Goal: Task Accomplishment & Management: Use online tool/utility

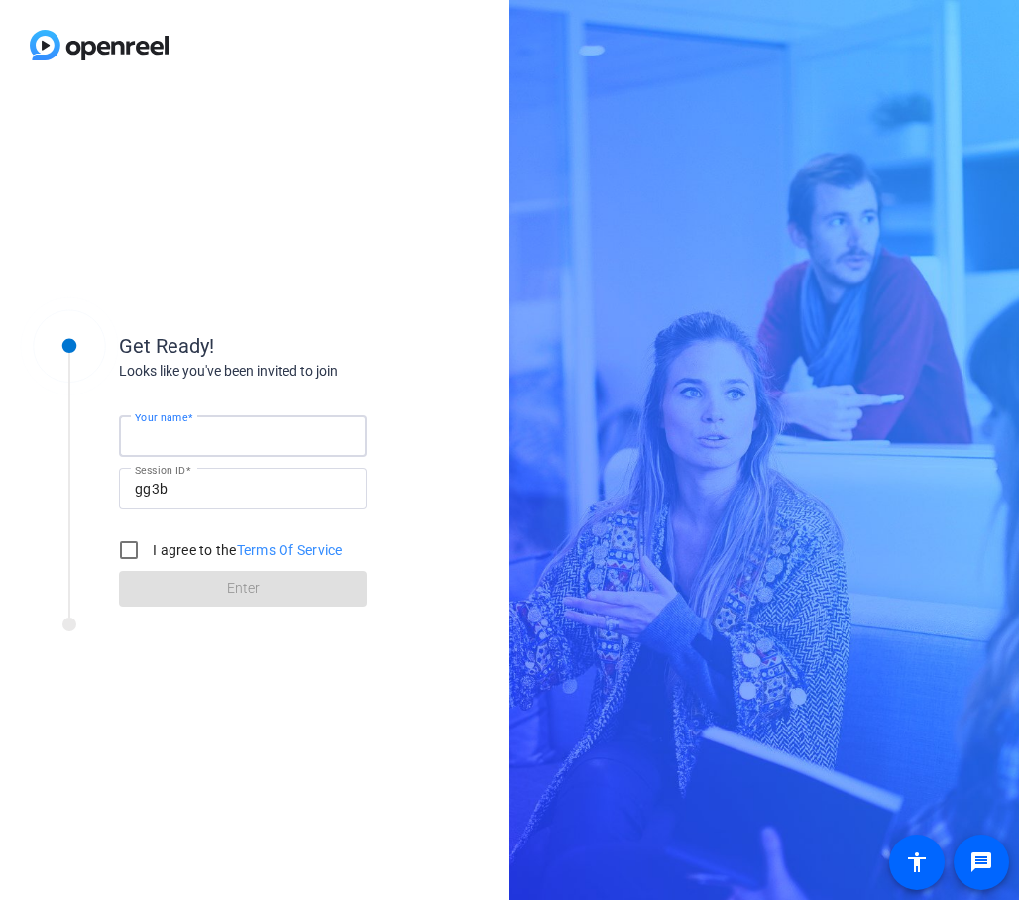
click at [274, 430] on input "Your name" at bounding box center [243, 436] width 216 height 24
type input "[PERSON_NAME]"
click at [381, 169] on div "Get Ready! Looks like you've been invited to join Your name [PERSON_NAME] Sessi…" at bounding box center [254, 495] width 509 height 810
click at [135, 546] on input "I agree to the Terms Of Service" at bounding box center [129, 550] width 40 height 40
checkbox input "true"
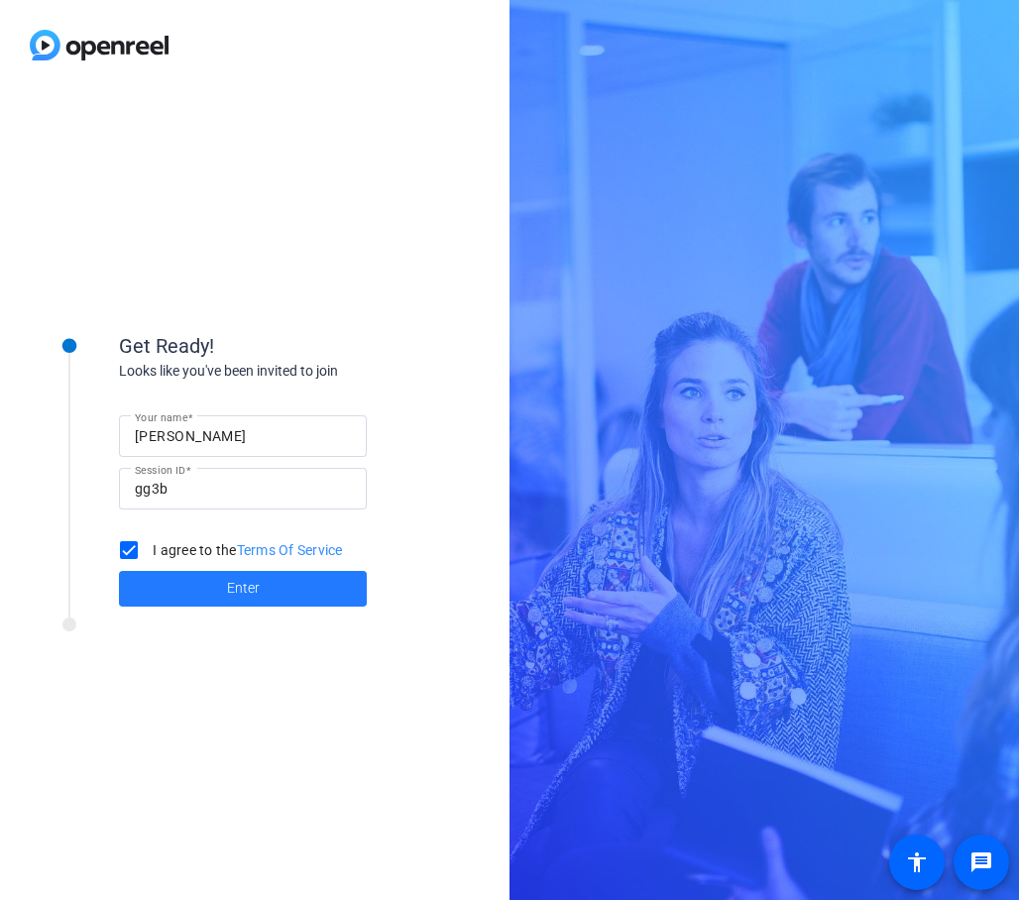
click at [170, 592] on span at bounding box center [243, 589] width 248 height 48
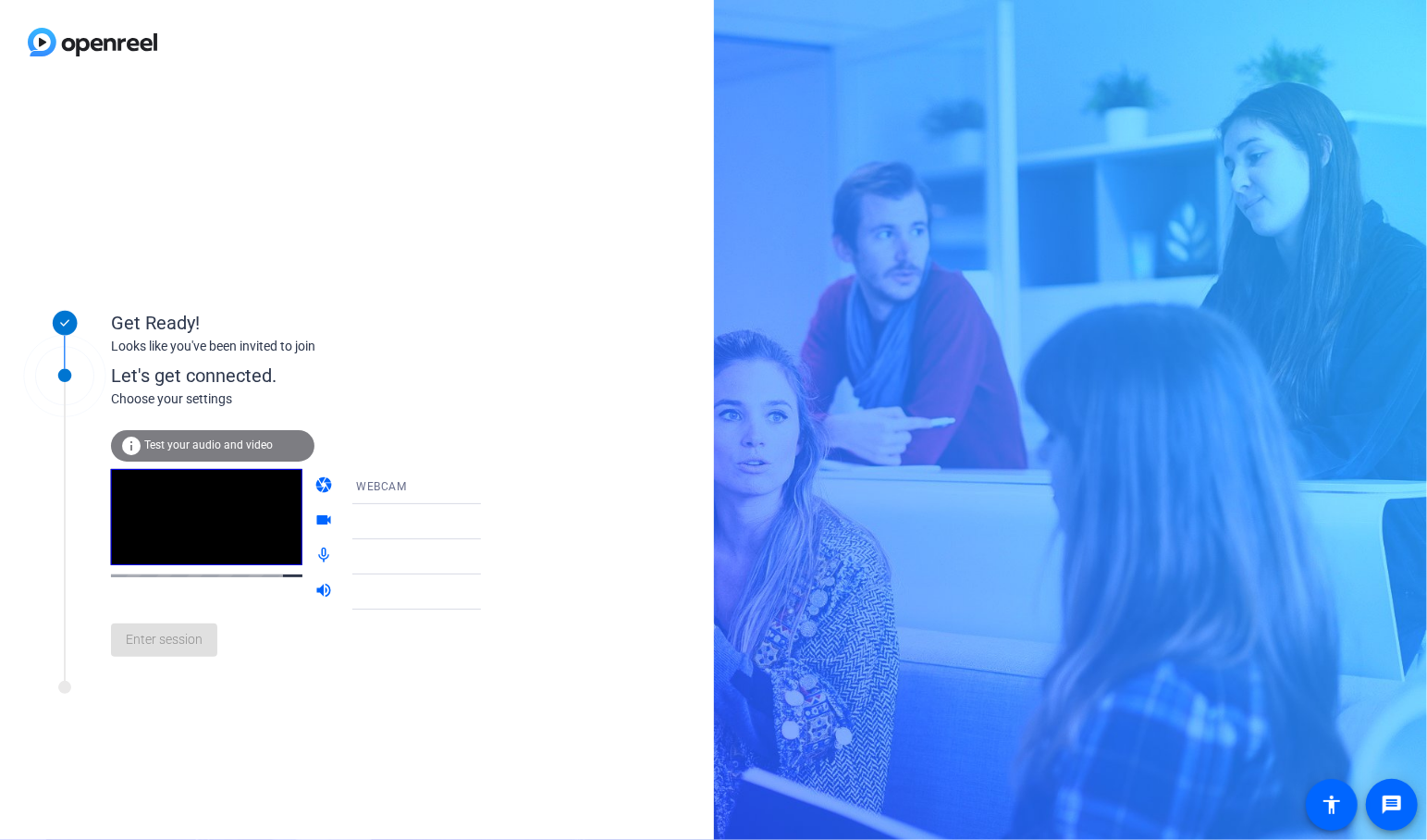
click at [374, 515] on div at bounding box center [426, 522] width 138 height 22
click at [229, 445] on span "Test your audio and video" at bounding box center [209, 445] width 129 height 13
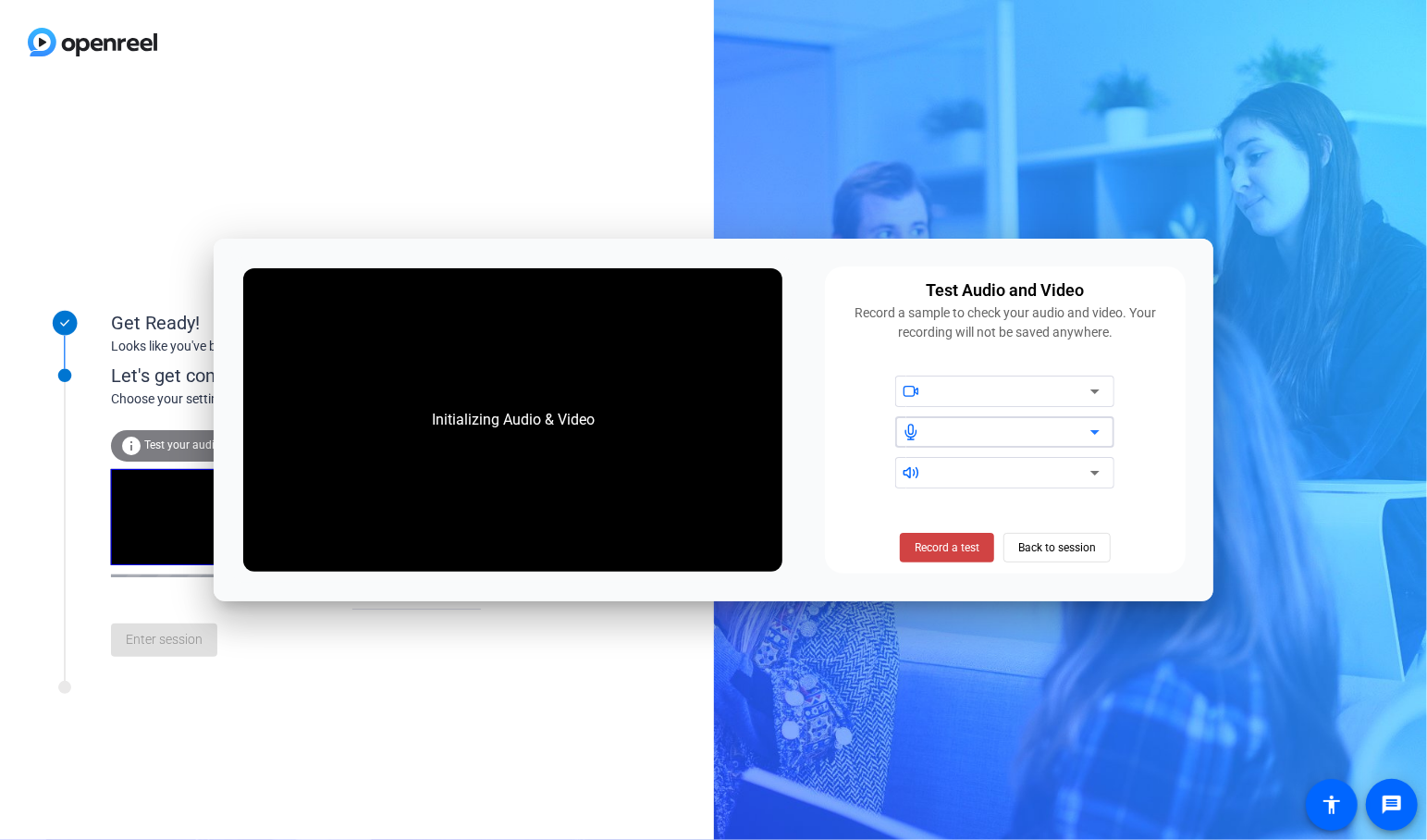
click at [950, 434] on icon at bounding box center [1095, 432] width 22 height 22
click at [950, 432] on icon at bounding box center [1095, 432] width 22 height 22
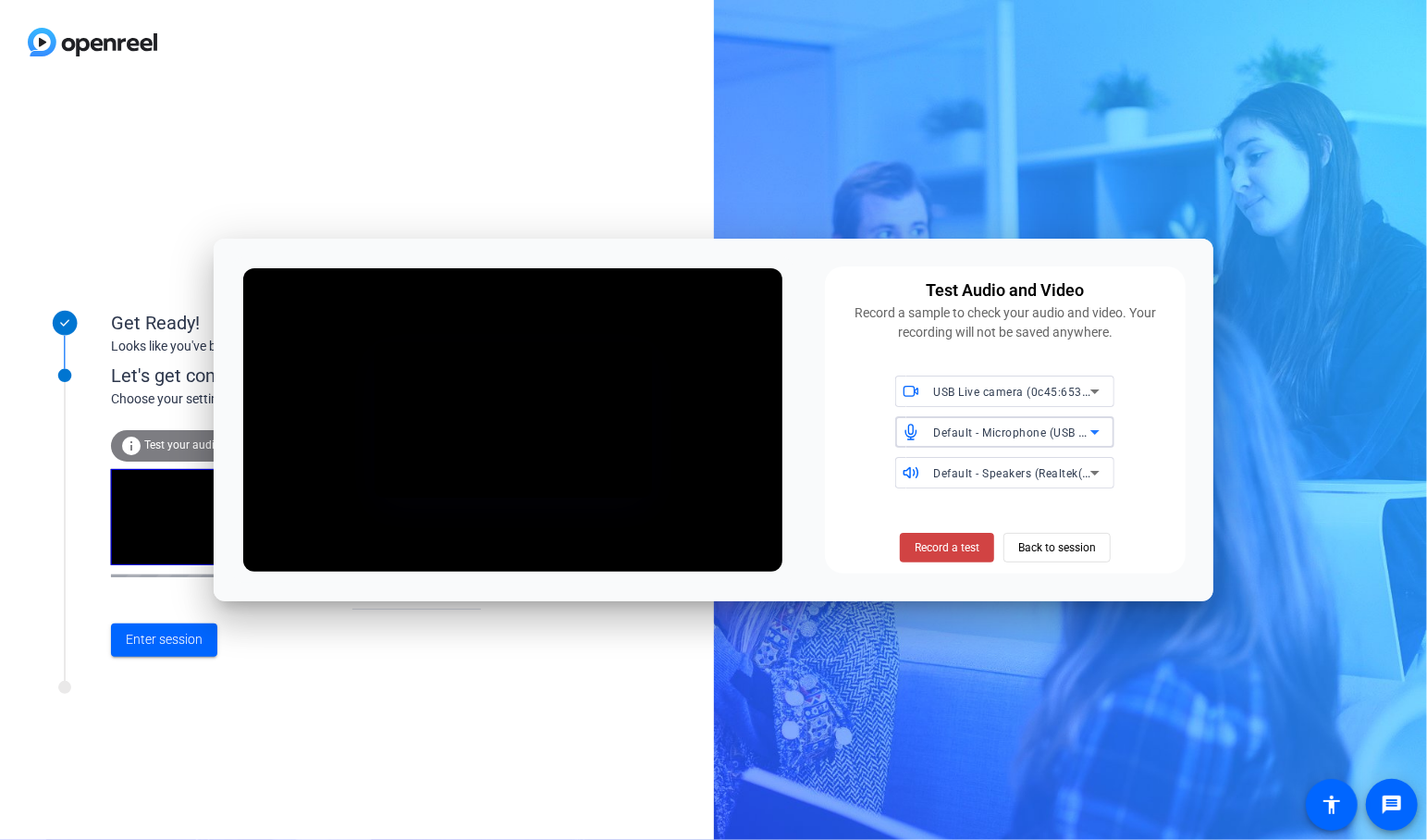
click at [301, 679] on div "Let's get connected. Choose your settings info Test your audio and video camera…" at bounding box center [249, 505] width 462 height 352
click at [950, 544] on span "Back to session" at bounding box center [1056, 548] width 77 height 35
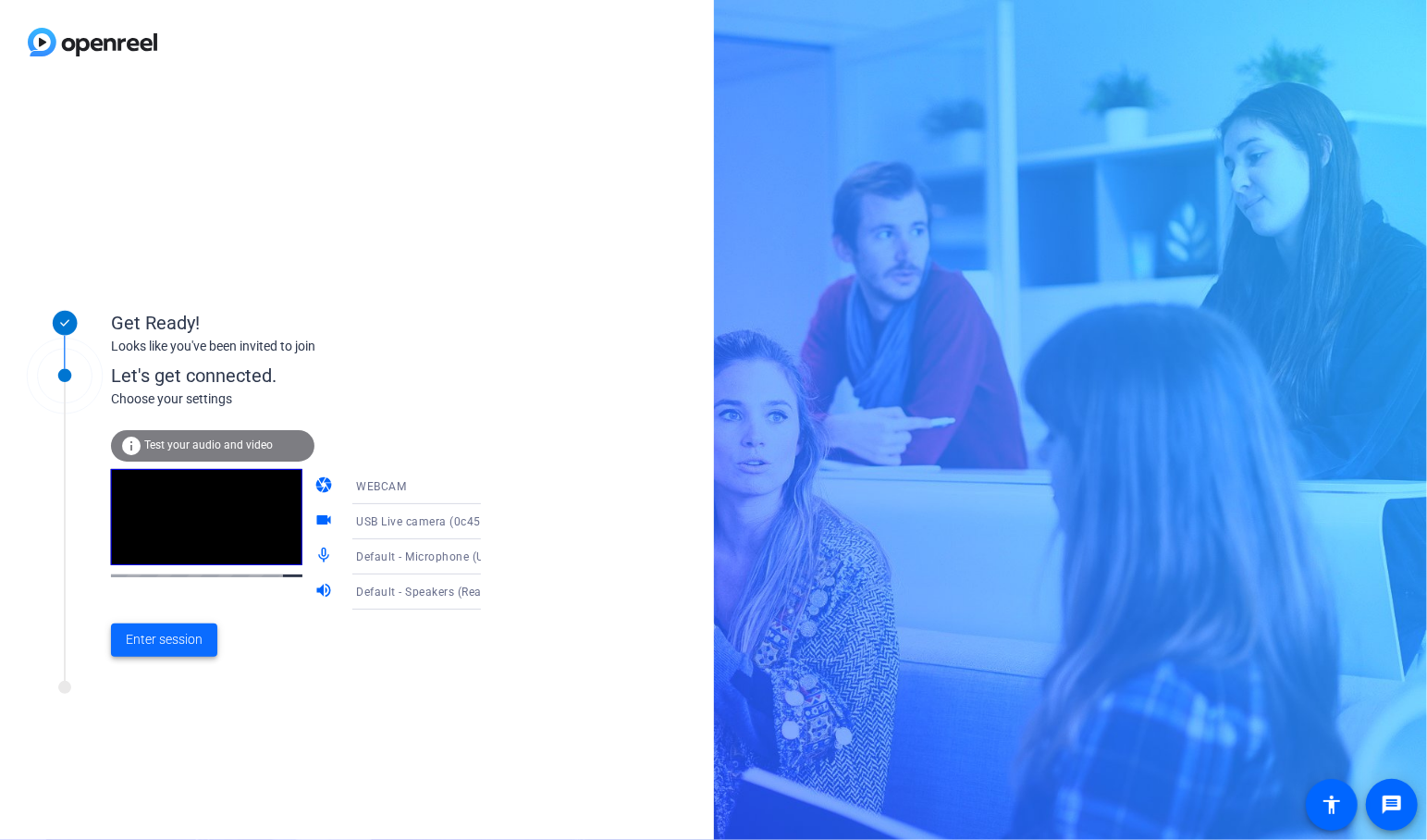
click at [180, 637] on span "Enter session" at bounding box center [164, 639] width 77 height 20
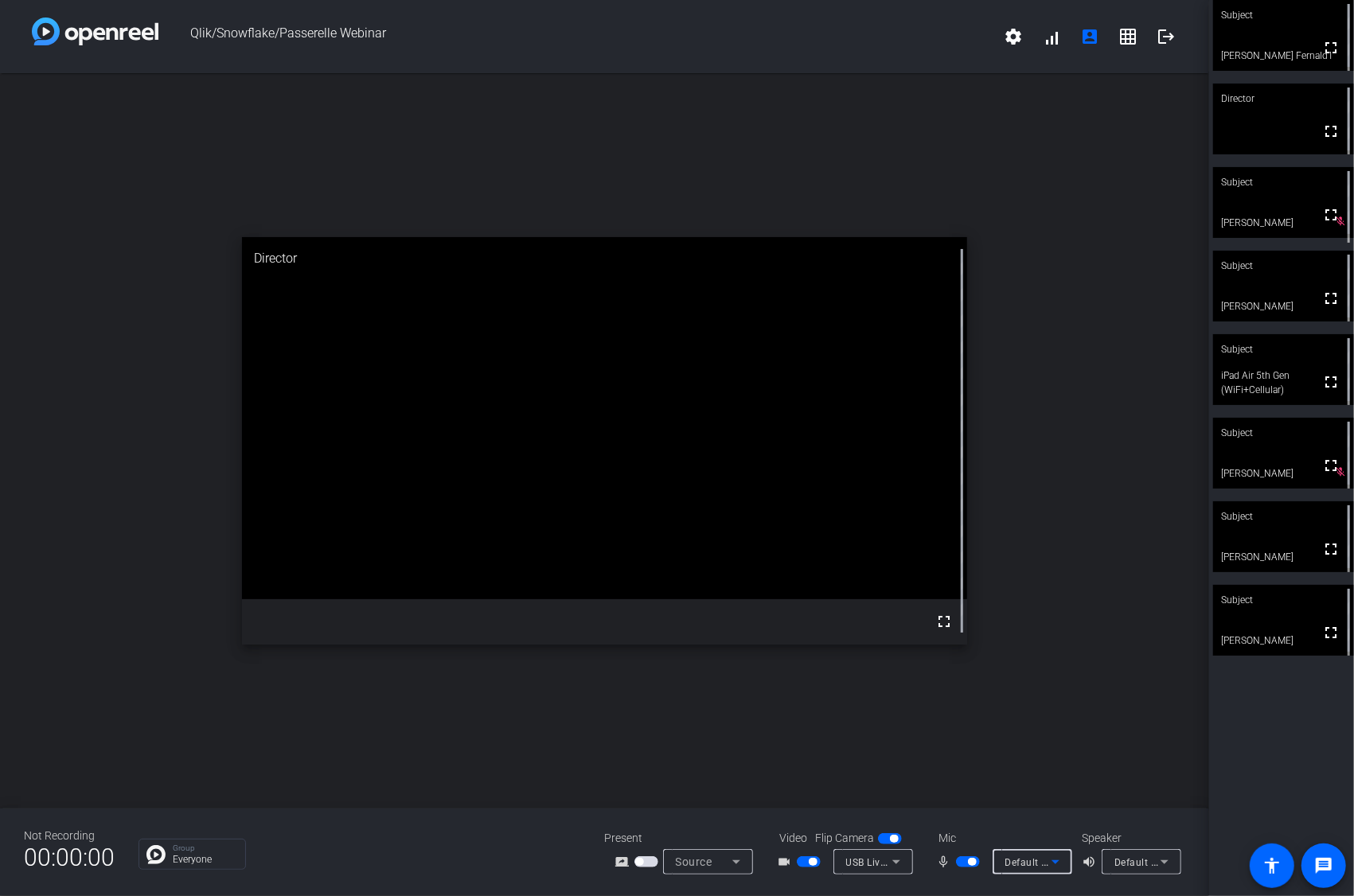
click at [818, 722] on span "Default - Microphone (USB Live camera audio)" at bounding box center [1112, 861] width 214 height 13
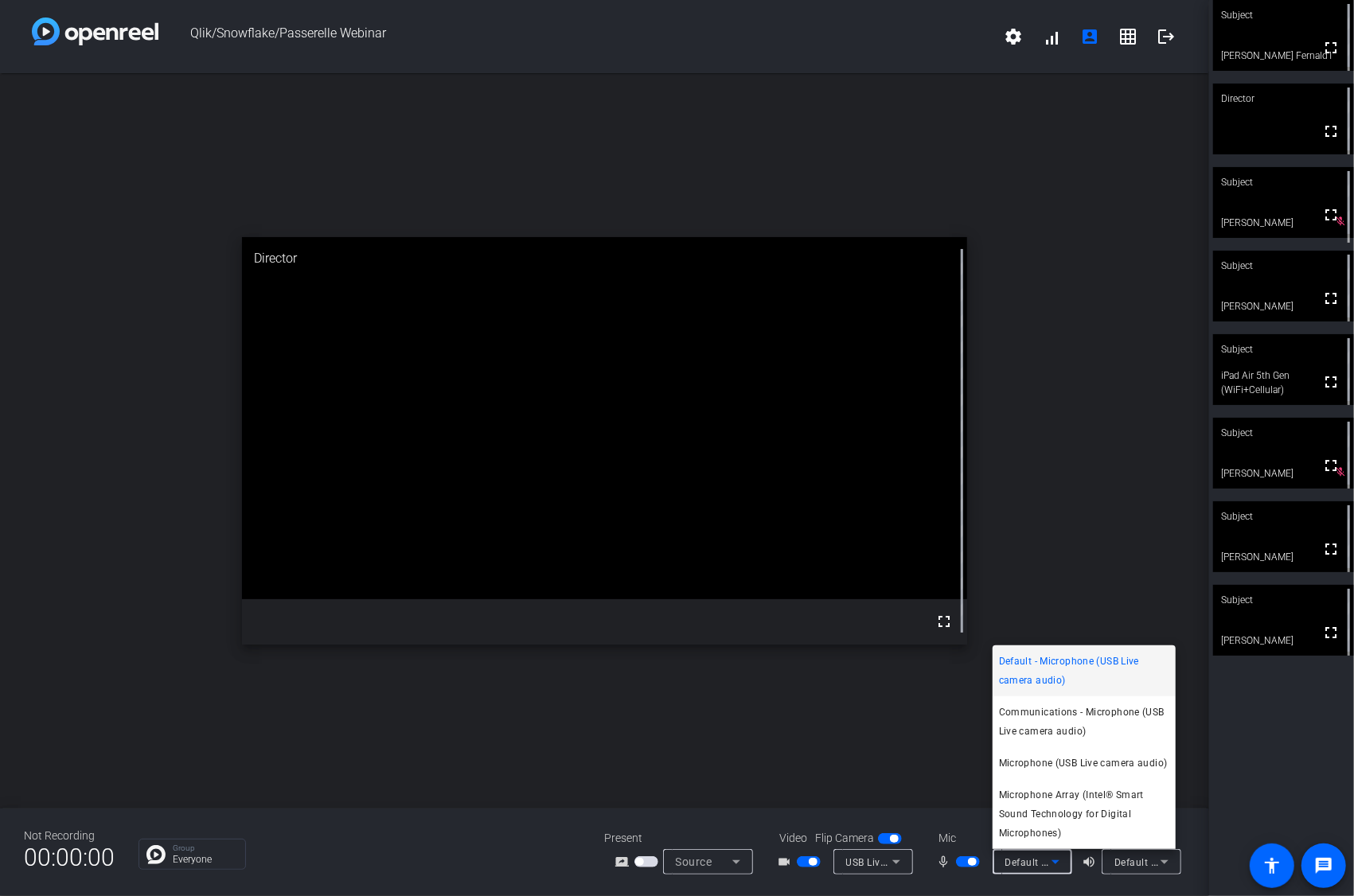
click at [818, 722] on div at bounding box center [677, 448] width 1354 height 896
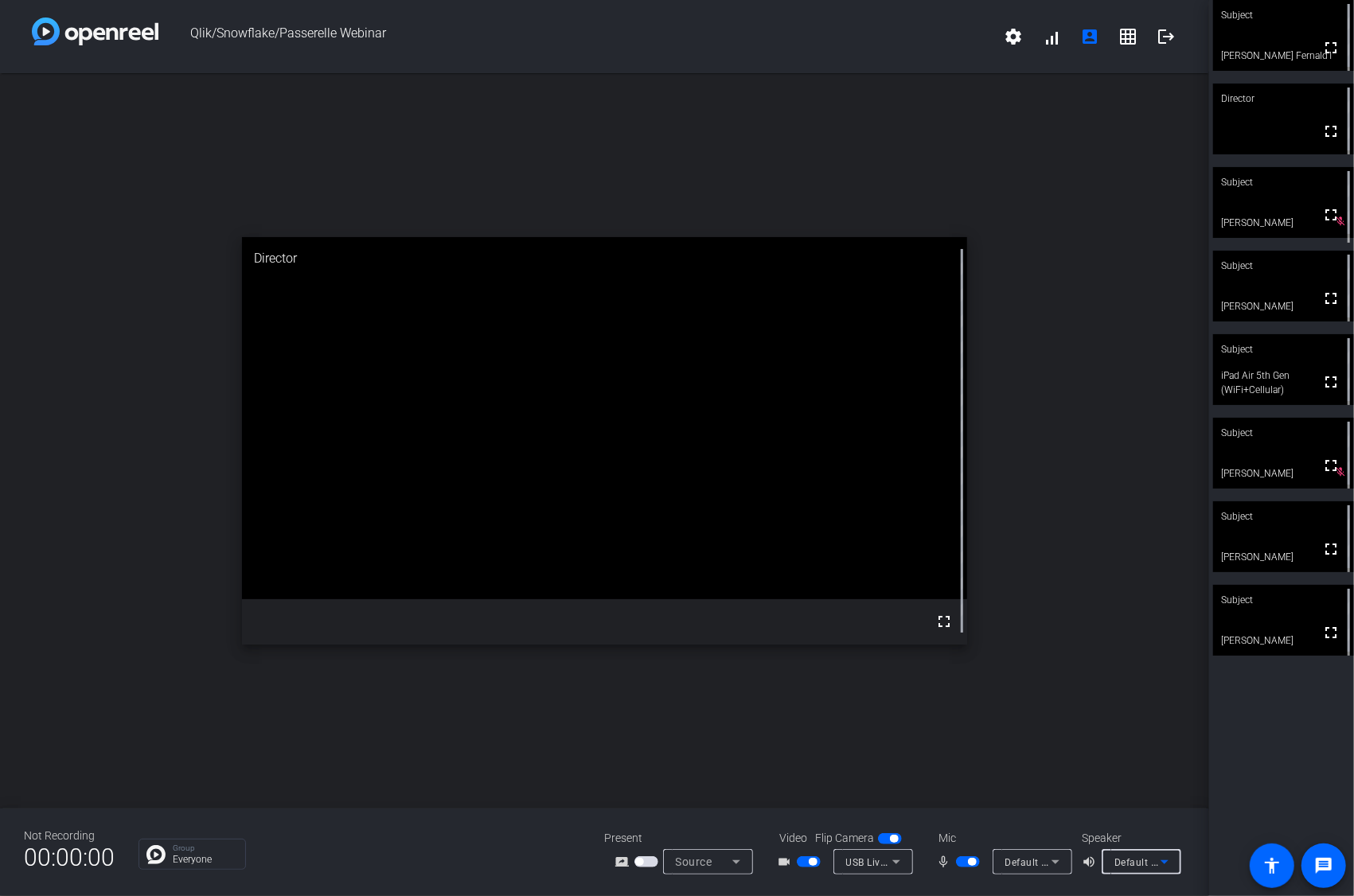
click at [818, 722] on span "Default - Speakers (Realtek(R) Audio)" at bounding box center [1200, 861] width 172 height 13
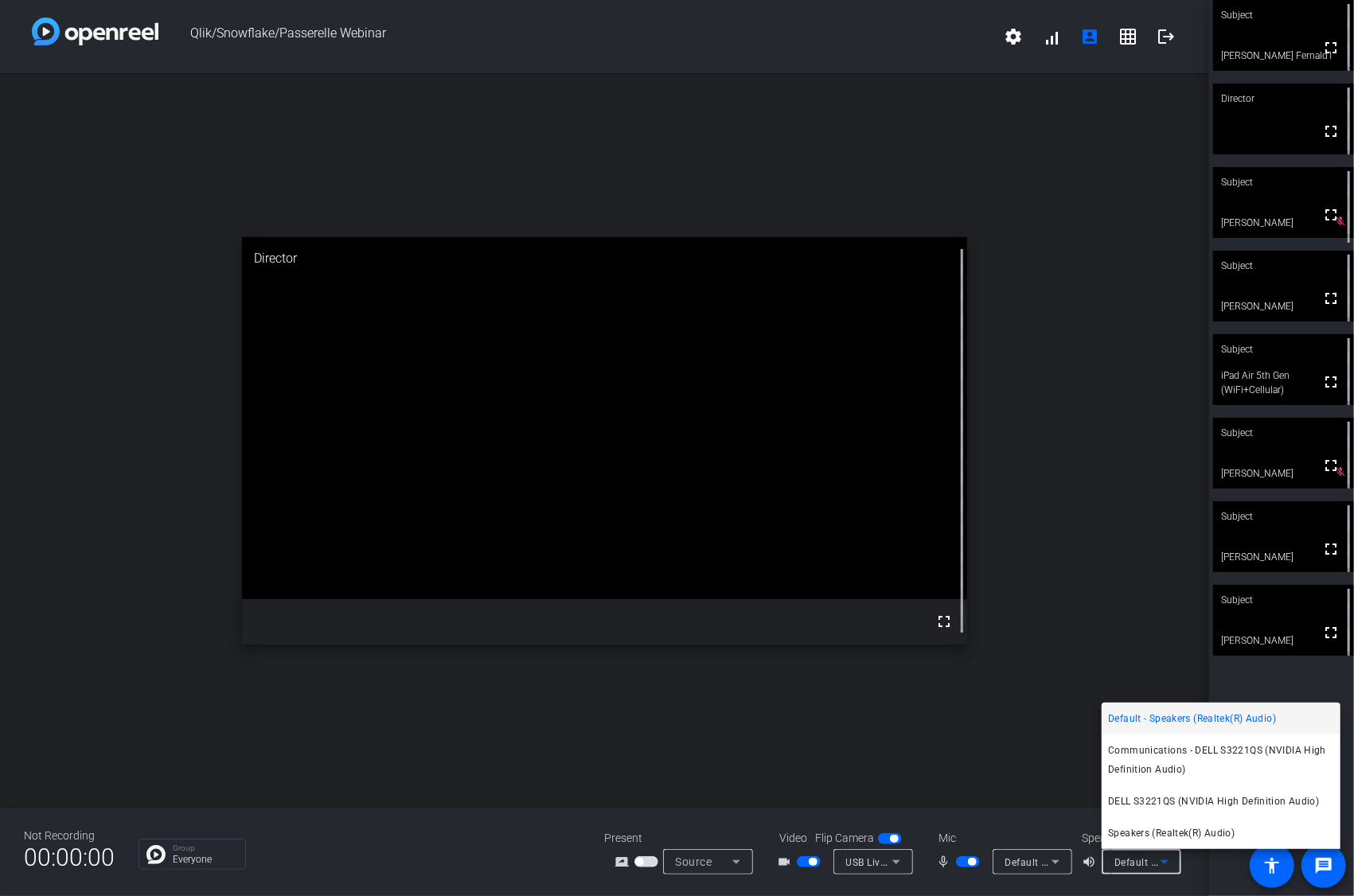
click at [818, 722] on div at bounding box center [677, 448] width 1354 height 896
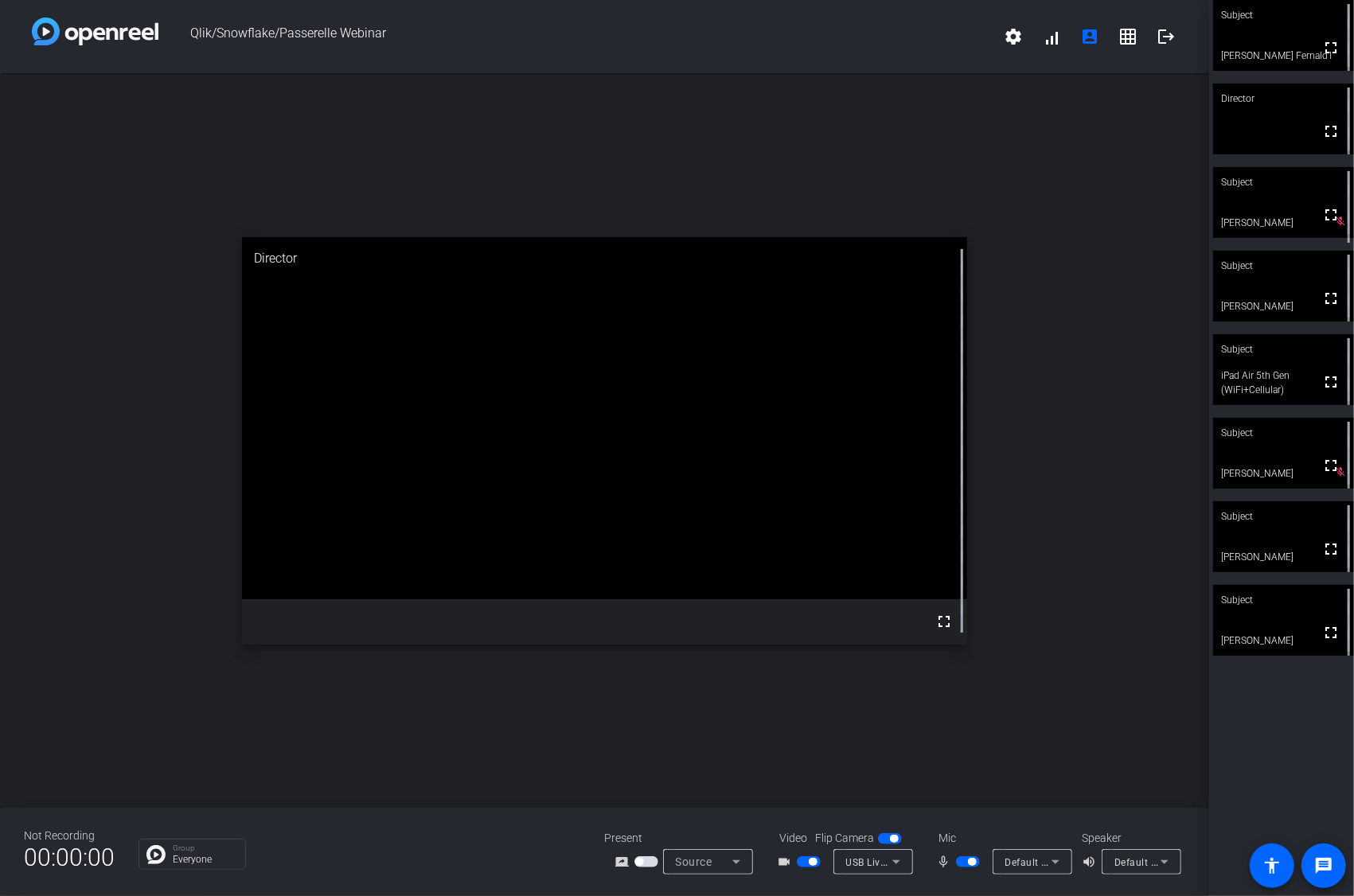
click at [818, 722] on span "button" at bounding box center [968, 861] width 24 height 11
click at [818, 36] on mat-icon "grid_on" at bounding box center [1128, 37] width 19 height 19
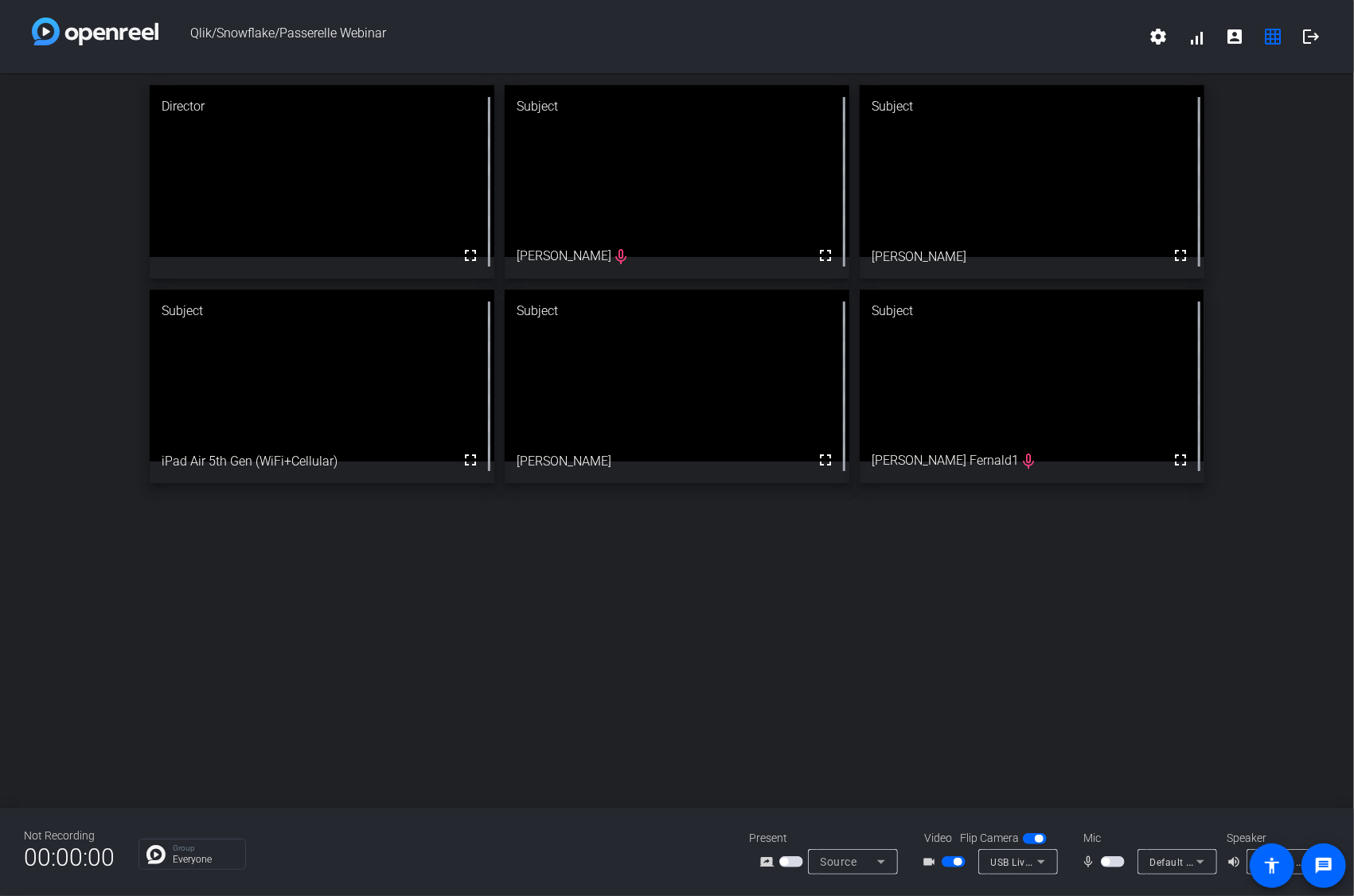
click at [818, 722] on icon at bounding box center [1200, 861] width 19 height 19
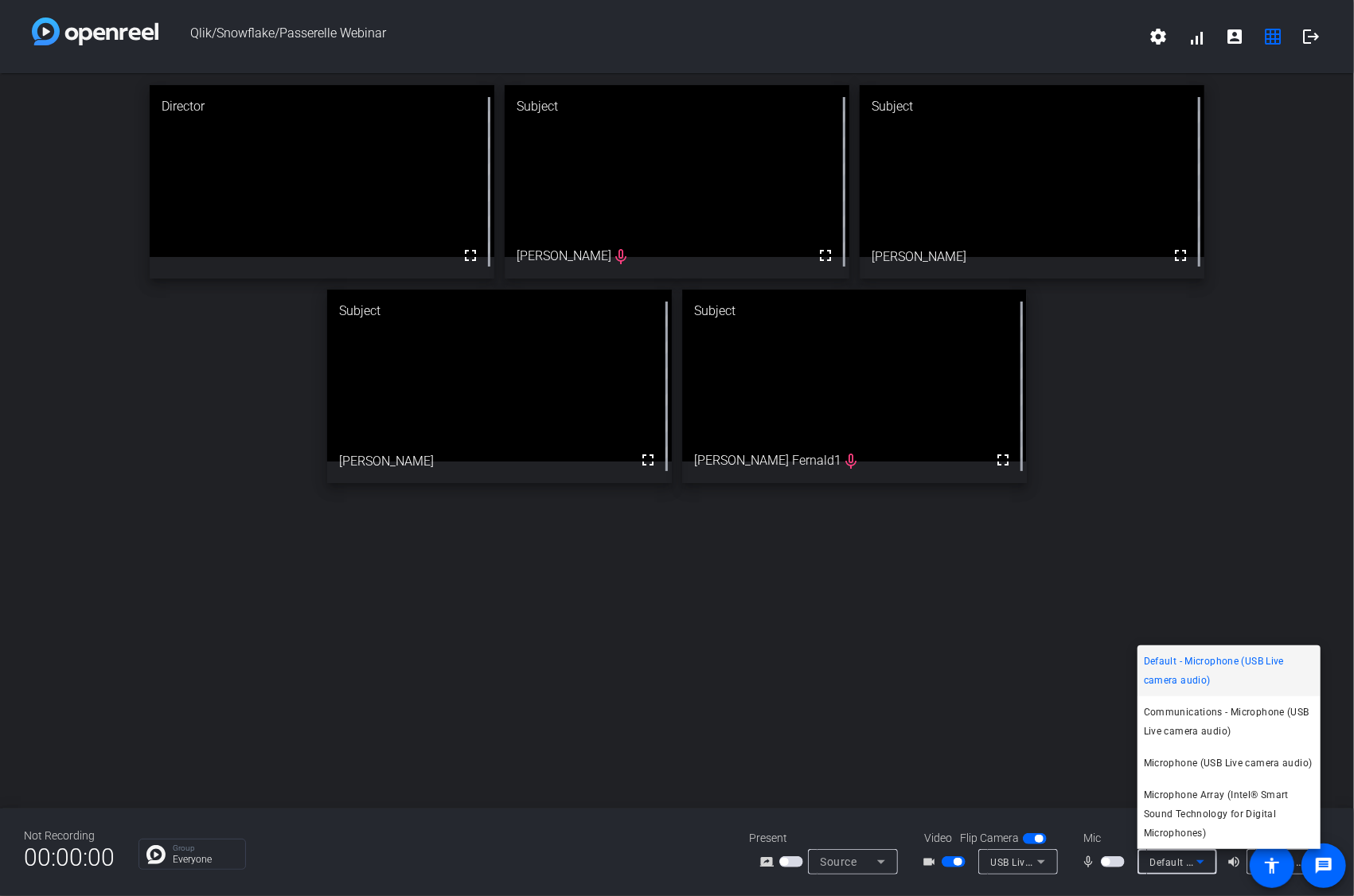
click at [818, 722] on div at bounding box center [677, 448] width 1354 height 896
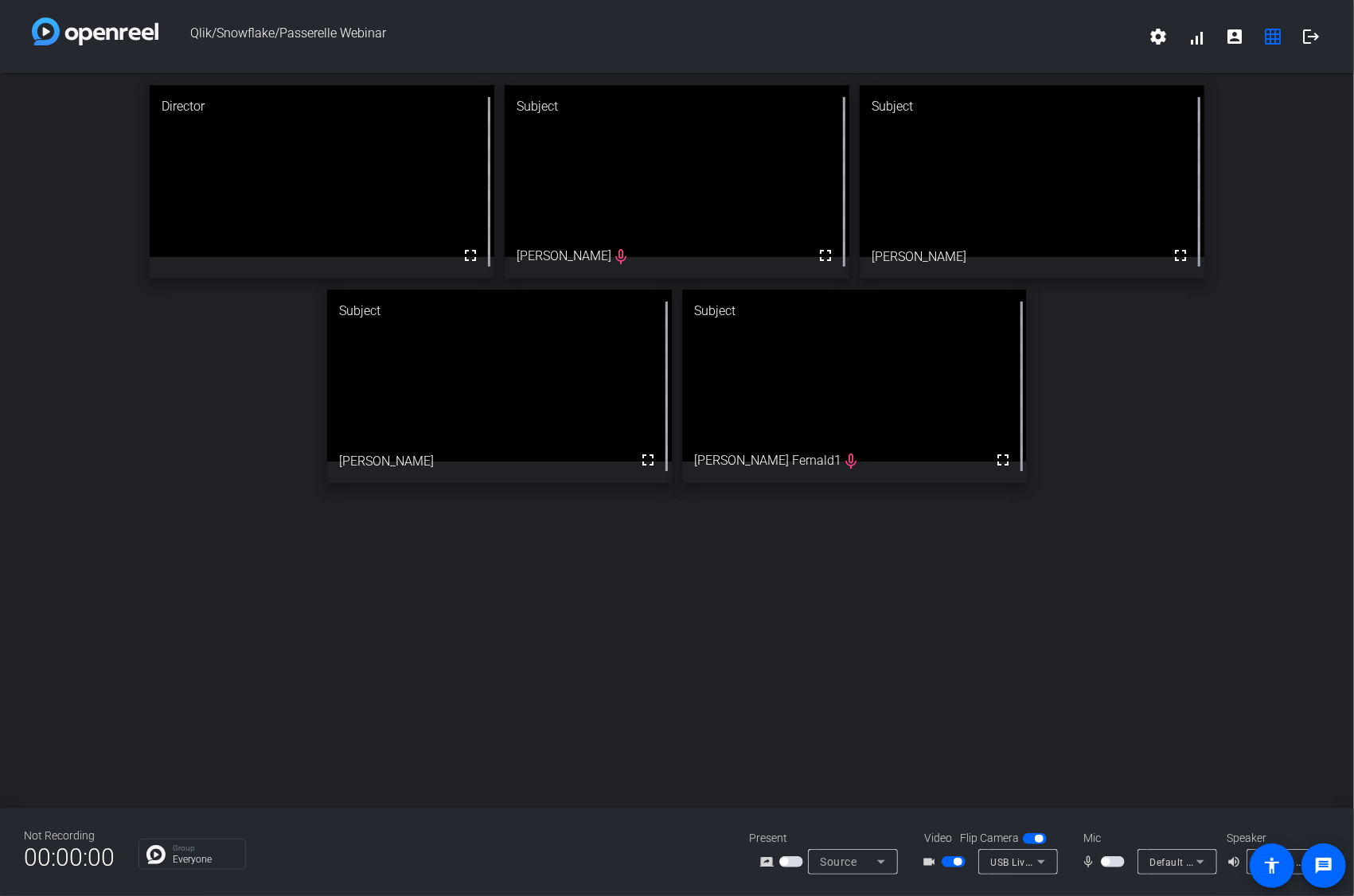
click at [818, 722] on span "button" at bounding box center [1112, 861] width 24 height 11
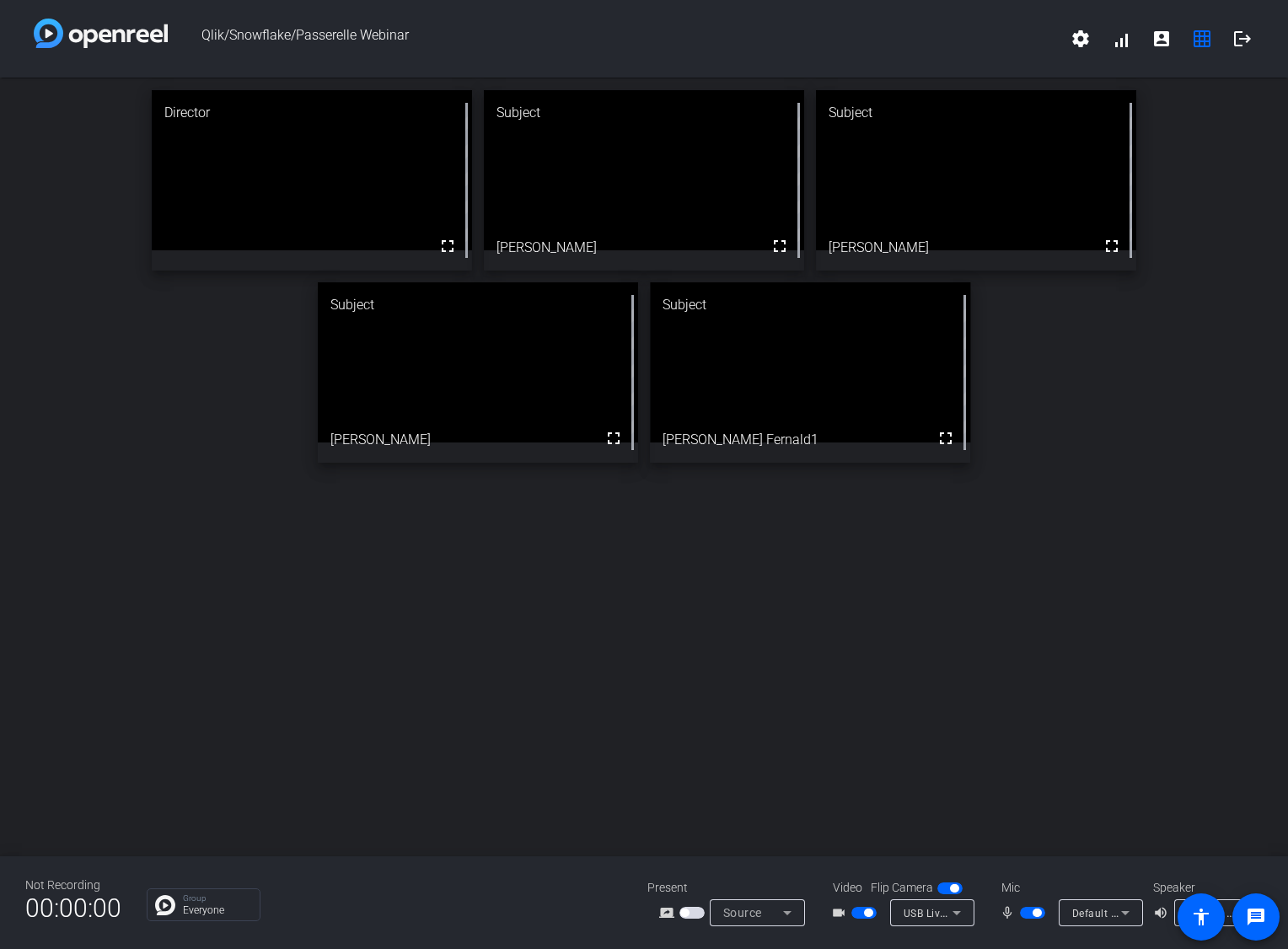
click at [196, 524] on div "Director fullscreen Subject fullscreen [PERSON_NAME] Subject fullscreen [PERSON…" at bounding box center [644, 467] width 1288 height 779
